Goal: Information Seeking & Learning: Learn about a topic

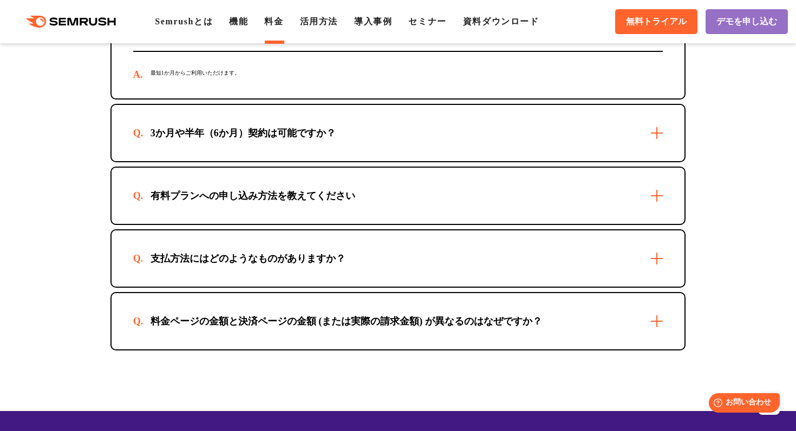
scroll to position [3209, 0]
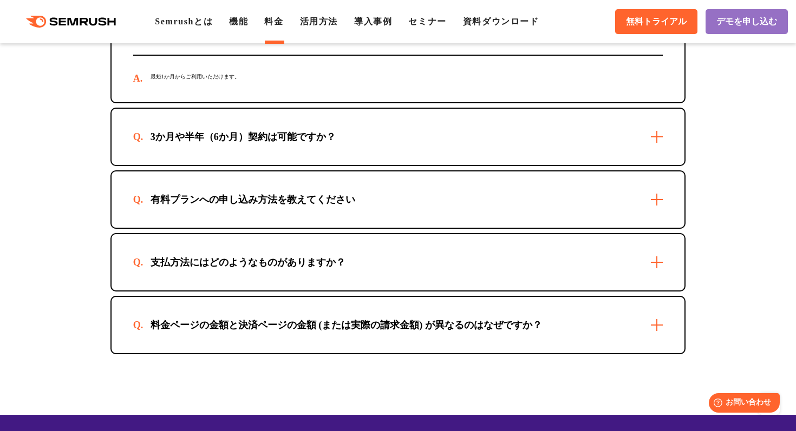
click at [392, 156] on div "3か月や半年（6か月）契約は可能ですか？" at bounding box center [397, 137] width 573 height 56
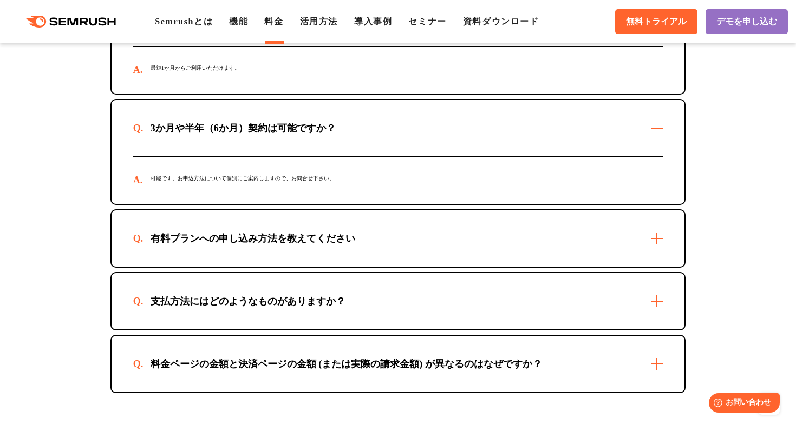
click at [376, 267] on div "有料プランへの申し込み方法を教えてください" at bounding box center [397, 239] width 573 height 56
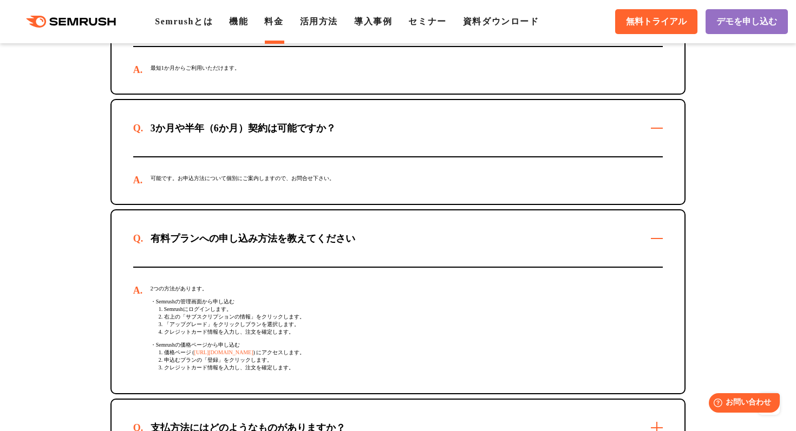
scroll to position [3361, 0]
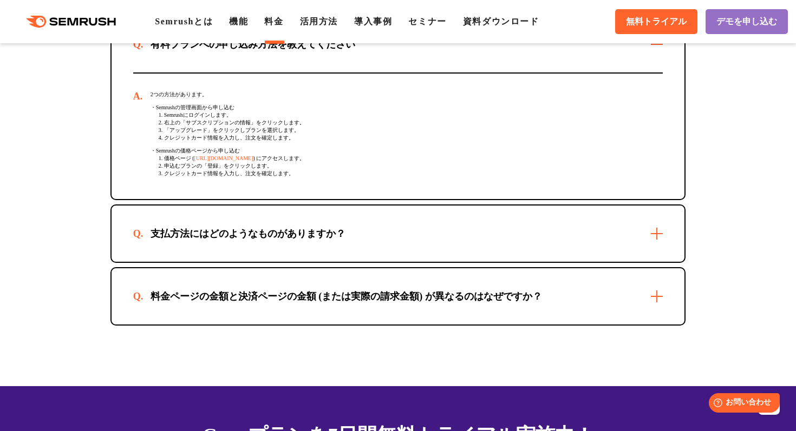
click at [376, 262] on div "支払方法にはどのようなものがありますか？" at bounding box center [397, 234] width 573 height 56
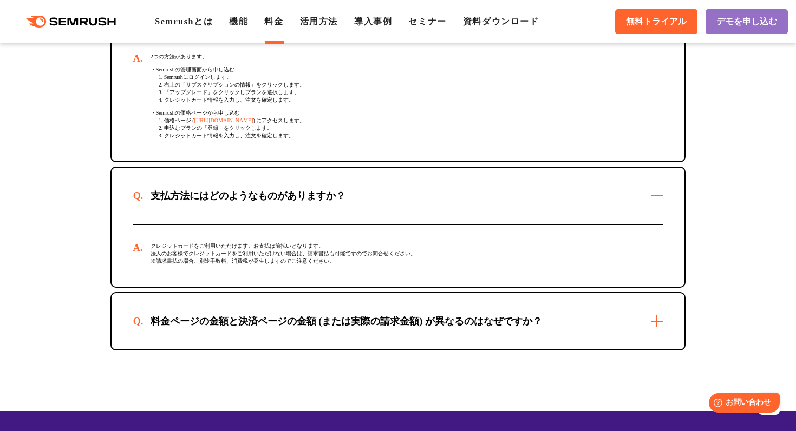
scroll to position [3486, 0]
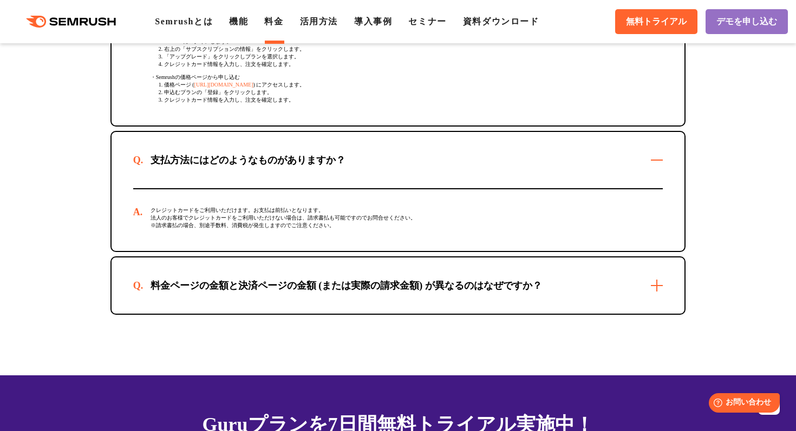
click at [365, 314] on div "料金ページの金額と決済ページの金額 (または実際の請求金額) が異なるのはなぜですか？" at bounding box center [397, 286] width 573 height 56
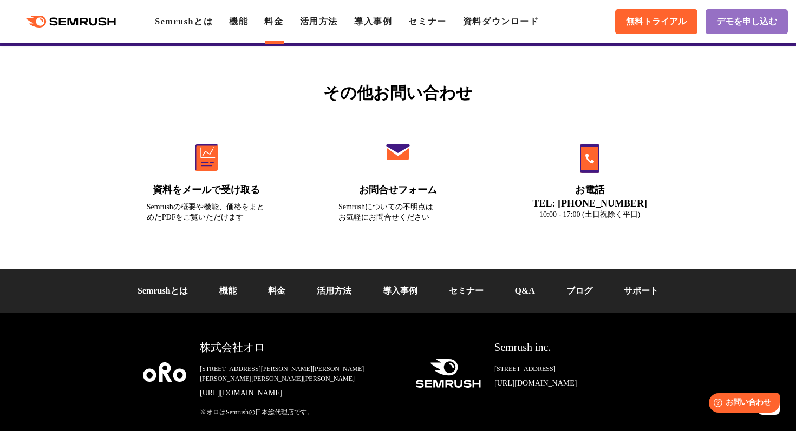
scroll to position [4082, 0]
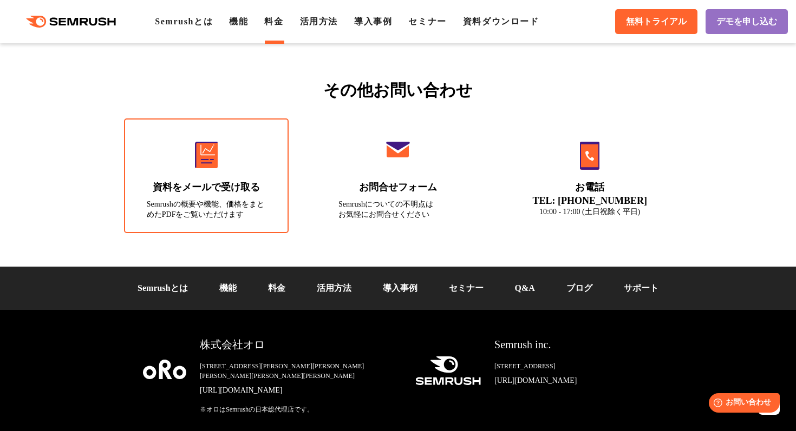
click at [233, 205] on link "資料をメールで受け取る Semrushの概要や機能、価格をまとめたPDFをご覧いただけます" at bounding box center [206, 176] width 165 height 115
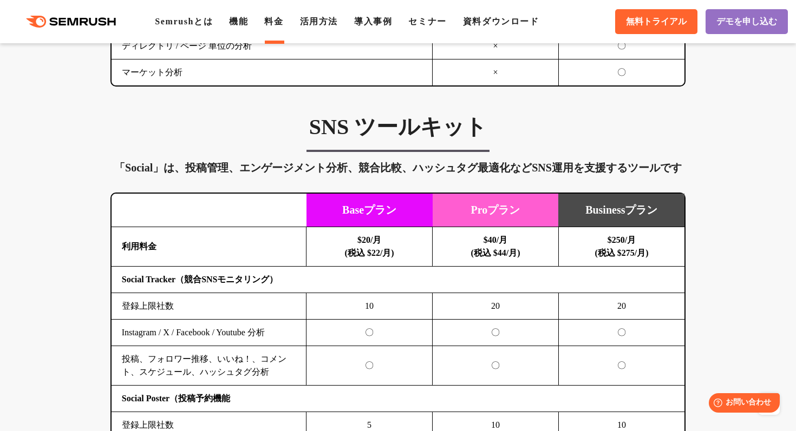
scroll to position [2161, 0]
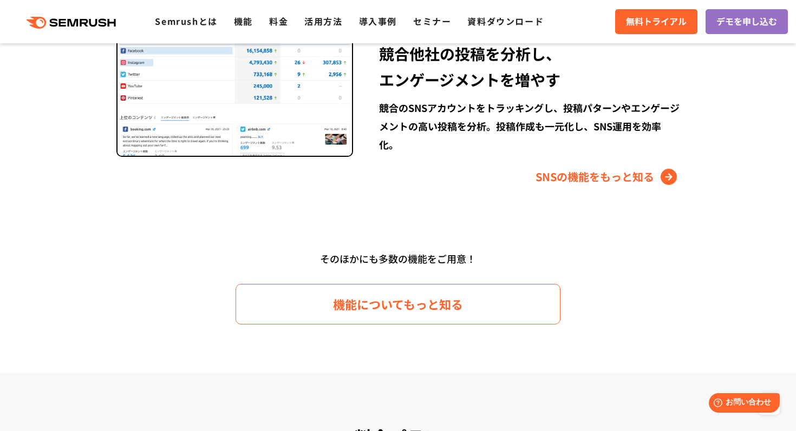
scroll to position [1690, 0]
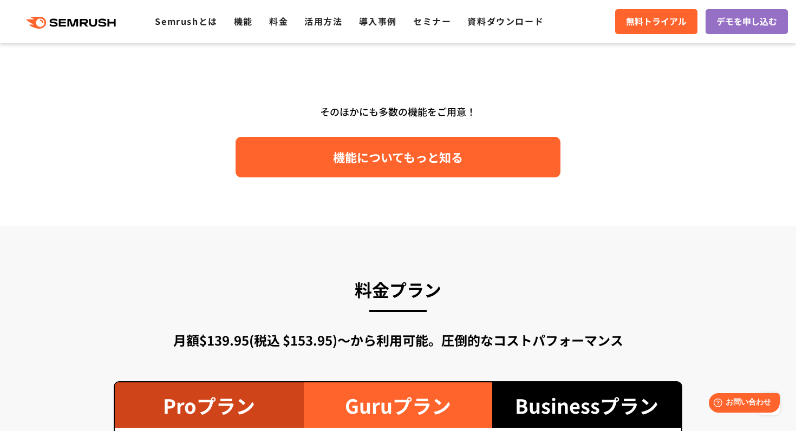
click at [390, 139] on link "機能についてもっと知る" at bounding box center [397, 157] width 325 height 41
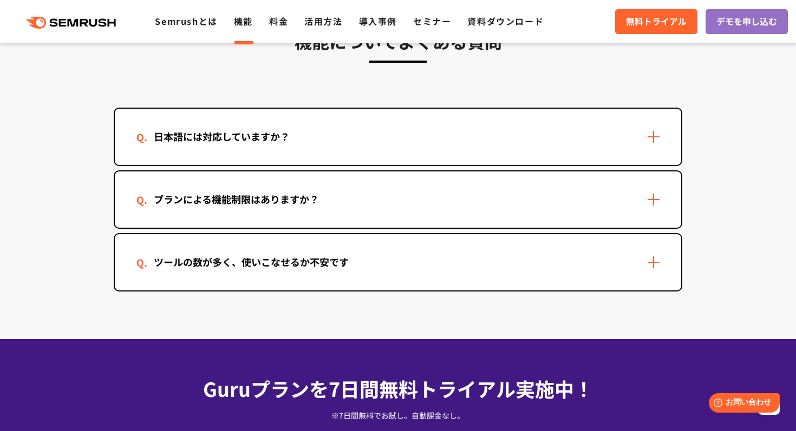
scroll to position [3285, 0]
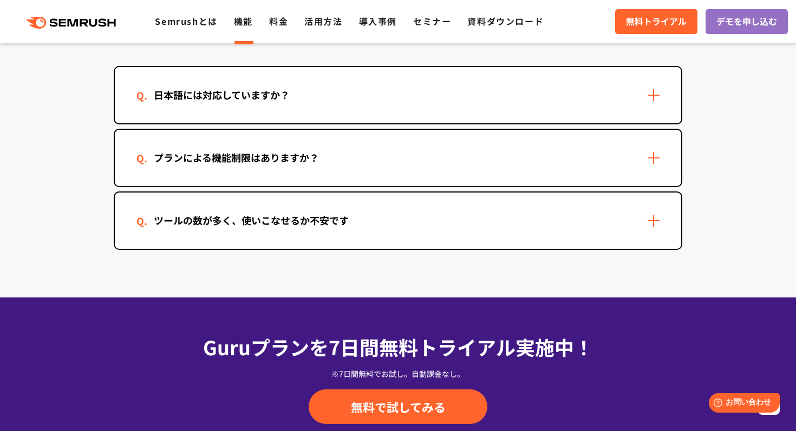
click at [659, 95] on div "日本語には対応していますか？" at bounding box center [398, 95] width 566 height 56
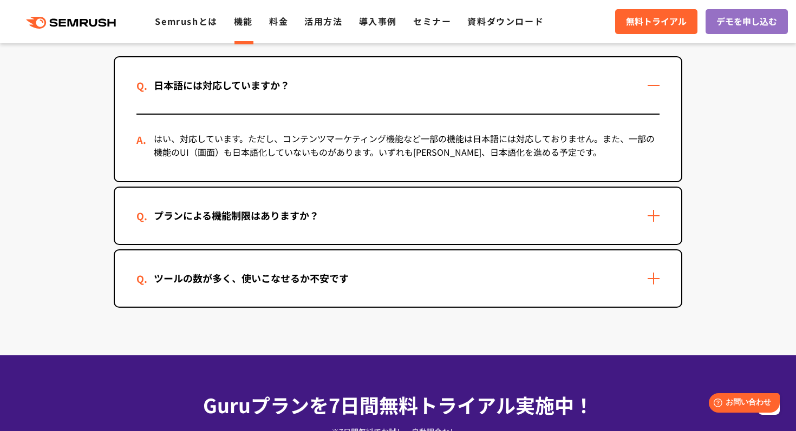
scroll to position [3295, 0]
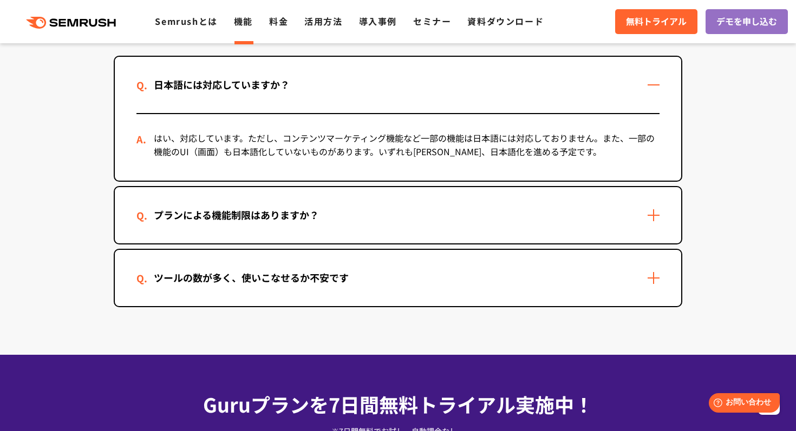
click at [650, 209] on div "プランによる機能制限はありますか？" at bounding box center [398, 215] width 566 height 56
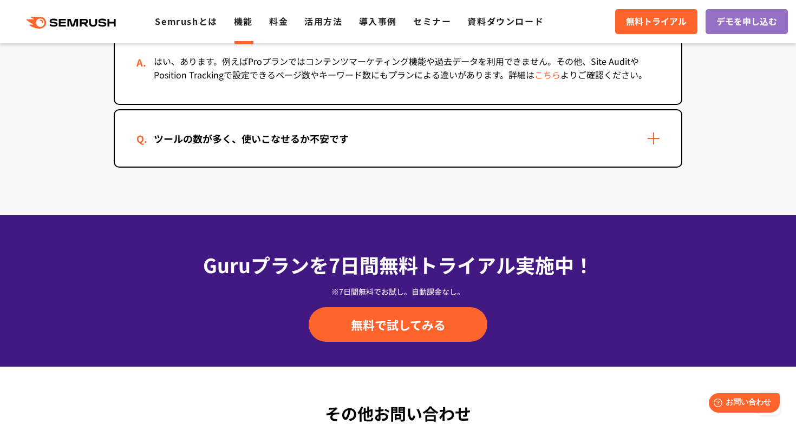
scroll to position [3413, 0]
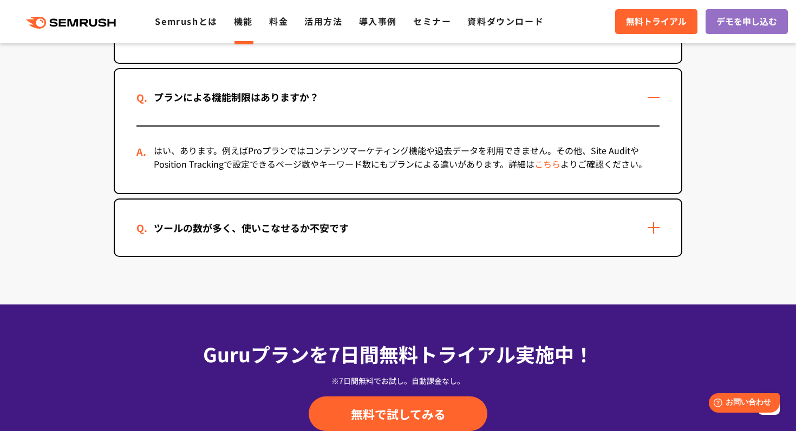
click at [590, 212] on div "ツールの数が多く、使いこなせるか不安です" at bounding box center [398, 228] width 566 height 56
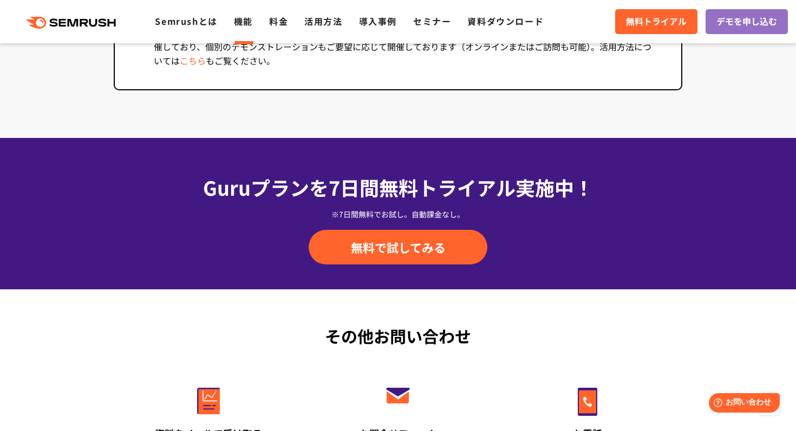
scroll to position [3852, 0]
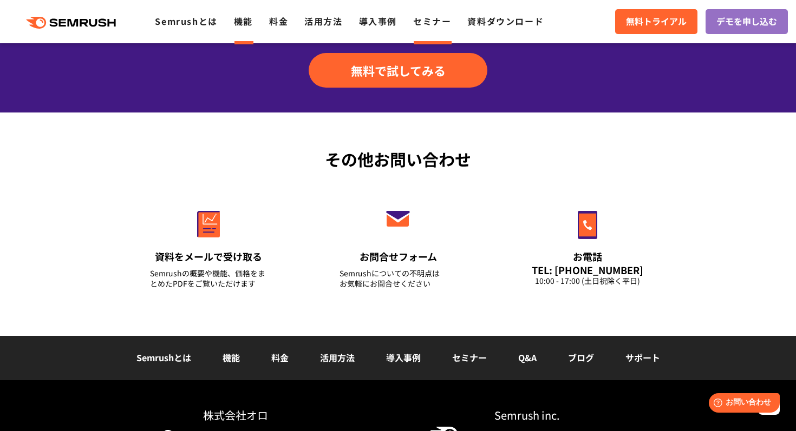
click at [434, 25] on link "セミナー" at bounding box center [432, 21] width 38 height 13
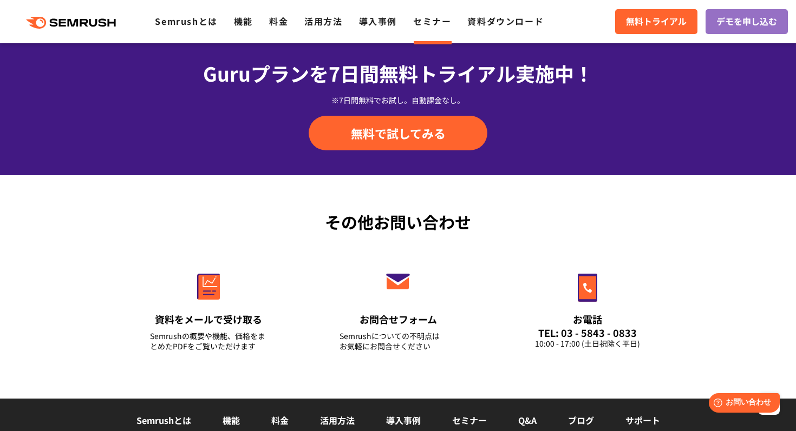
scroll to position [1053, 0]
